Goal: Task Accomplishment & Management: Manage account settings

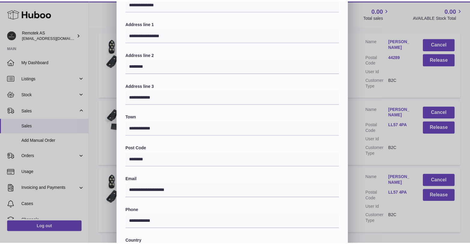
scroll to position [51, 0]
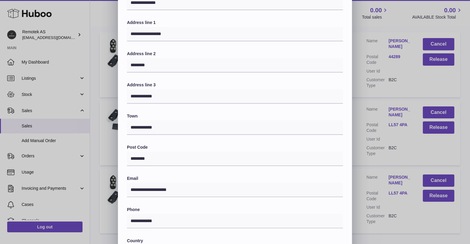
click at [383, 97] on div "**********" at bounding box center [235, 138] width 470 height 360
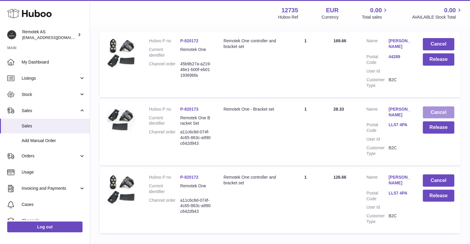
click at [443, 111] on button "Cancel" at bounding box center [439, 113] width 32 height 12
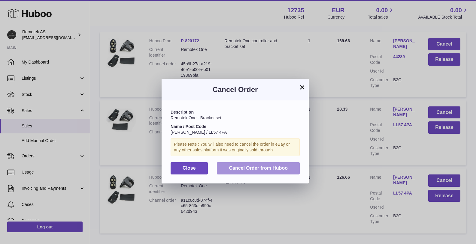
click at [232, 165] on button "Cancel Order from Huboo" at bounding box center [258, 168] width 83 height 12
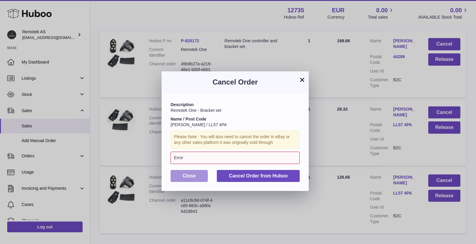
click at [192, 177] on span "Close" at bounding box center [189, 176] width 13 height 5
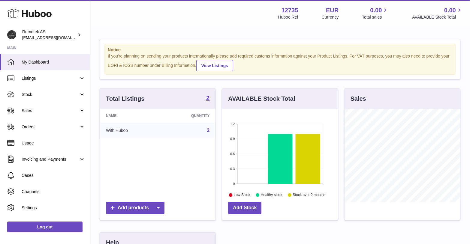
scroll to position [93, 116]
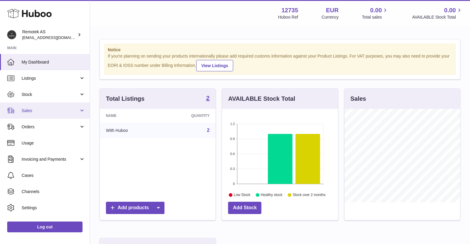
click at [27, 113] on span "Sales" at bounding box center [50, 111] width 57 height 6
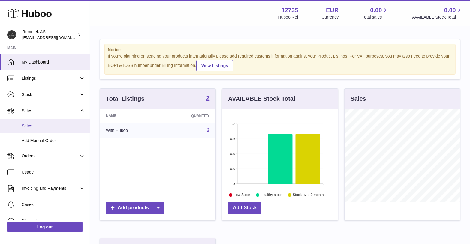
click at [26, 130] on link "Sales" at bounding box center [45, 126] width 90 height 15
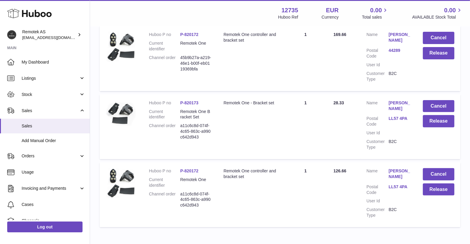
scroll to position [147, 0]
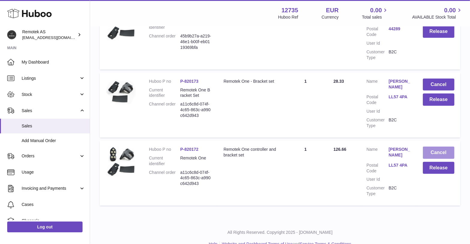
click at [438, 152] on button "Cancel" at bounding box center [439, 153] width 32 height 12
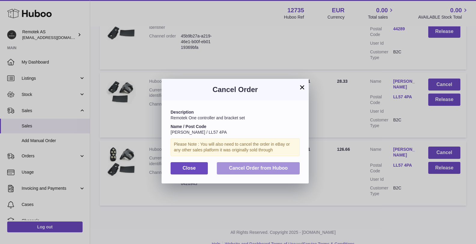
click at [246, 167] on span "Cancel Order from Huboo" at bounding box center [258, 168] width 59 height 5
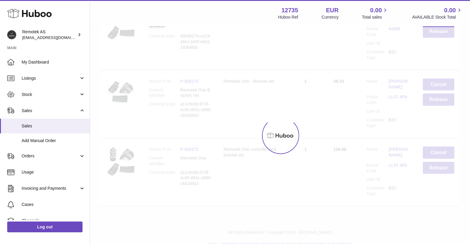
scroll to position [90, 0]
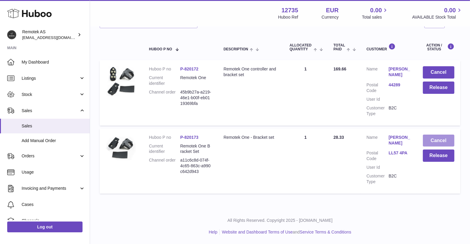
click at [443, 139] on button "Cancel" at bounding box center [439, 141] width 32 height 12
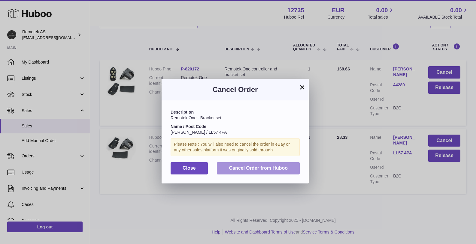
click at [264, 168] on span "Cancel Order from Huboo" at bounding box center [258, 168] width 59 height 5
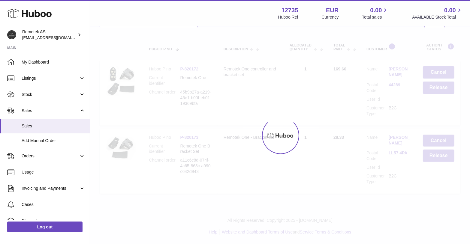
scroll to position [22, 0]
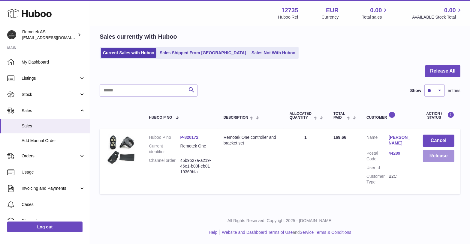
click at [435, 156] on button "Release" at bounding box center [439, 156] width 32 height 12
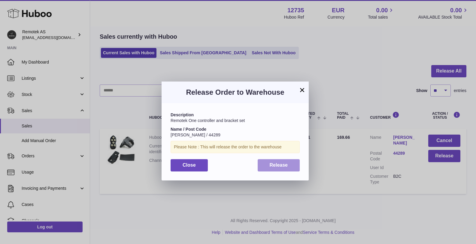
click at [280, 167] on span "Release" at bounding box center [279, 165] width 18 height 5
